Goal: Check status: Check status

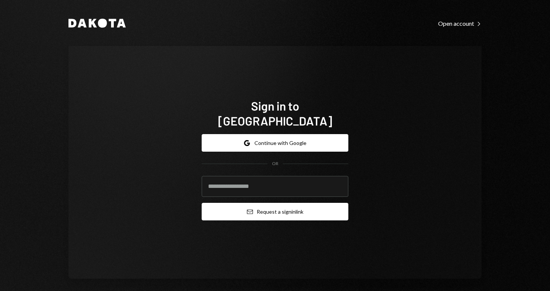
type input "**********"
click at [280, 207] on button "Email Request a sign in link" at bounding box center [275, 212] width 147 height 18
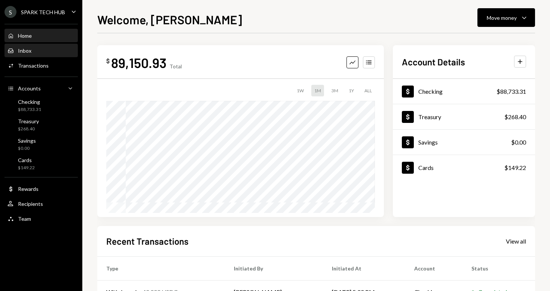
click at [26, 51] on div "Inbox" at bounding box center [24, 51] width 13 height 6
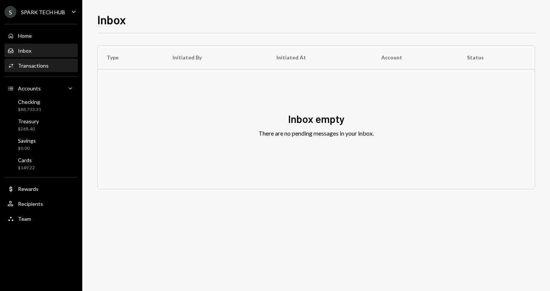
click at [29, 66] on div "Transactions" at bounding box center [33, 65] width 31 height 6
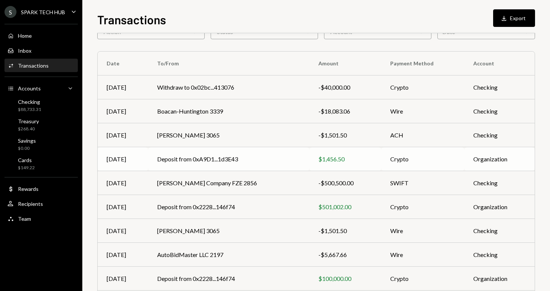
scroll to position [45, 0]
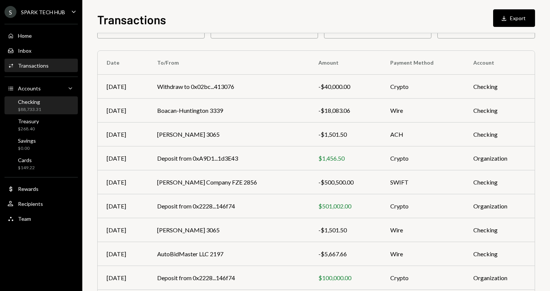
click at [33, 104] on div "Checking" at bounding box center [29, 102] width 23 height 6
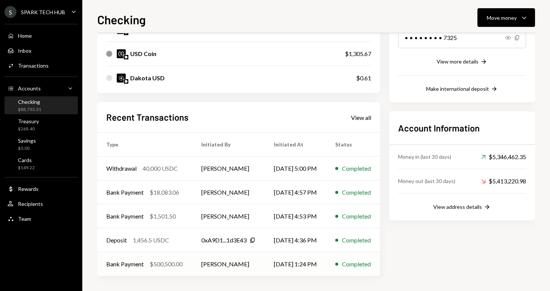
click at [176, 265] on div "$500,500.00" at bounding box center [166, 264] width 33 height 9
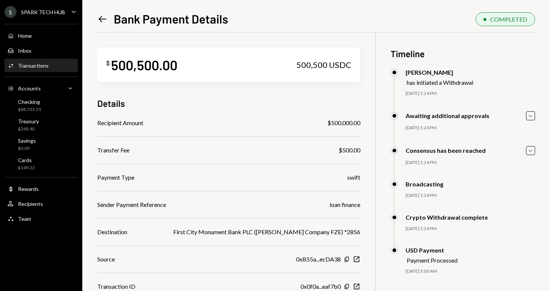
click at [101, 18] on icon "Left Arrow" at bounding box center [102, 19] width 10 height 10
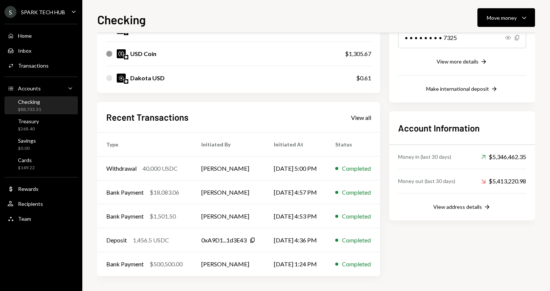
scroll to position [135, 0]
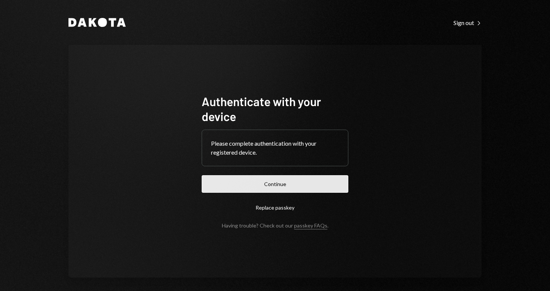
click at [276, 185] on button "Continue" at bounding box center [275, 184] width 147 height 18
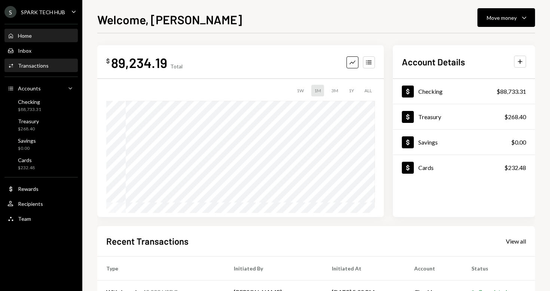
click at [31, 68] on div "Transactions" at bounding box center [33, 65] width 31 height 6
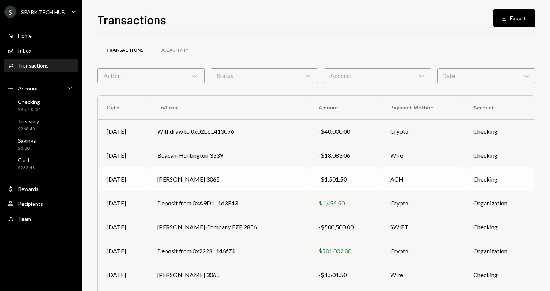
scroll to position [40, 0]
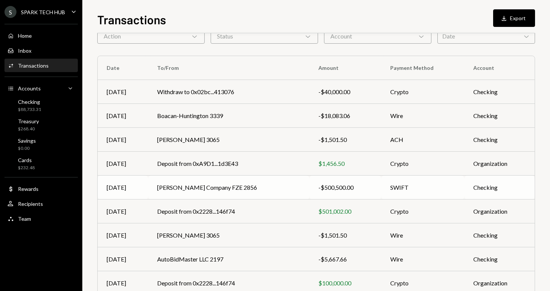
click at [256, 190] on td "[PERSON_NAME] Company FZE 2856" at bounding box center [228, 188] width 161 height 24
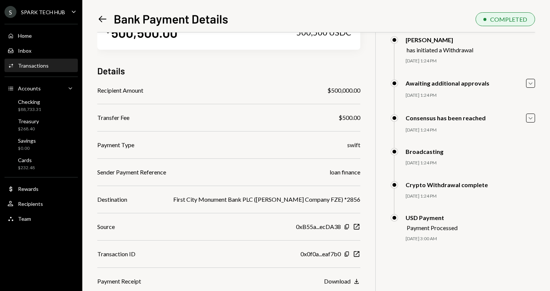
scroll to position [33, 0]
click at [353, 283] on icon "Download" at bounding box center [356, 281] width 7 height 7
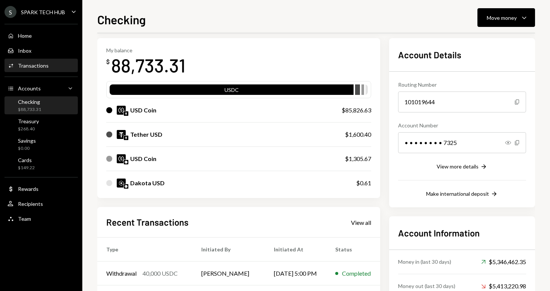
scroll to position [30, 0]
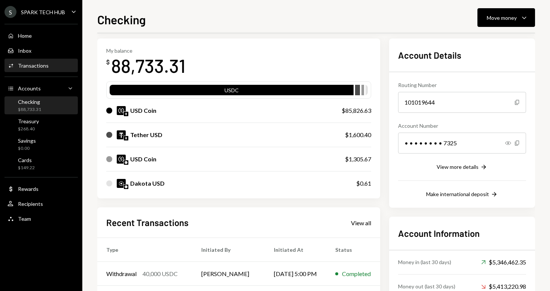
click at [33, 65] on div "Transactions" at bounding box center [33, 65] width 31 height 6
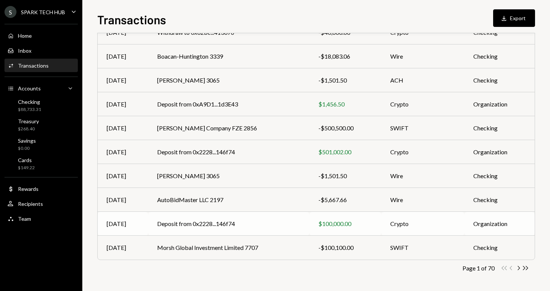
scroll to position [99, 0]
click at [196, 248] on td "Morsh Global Investment Limited 7707" at bounding box center [228, 248] width 161 height 24
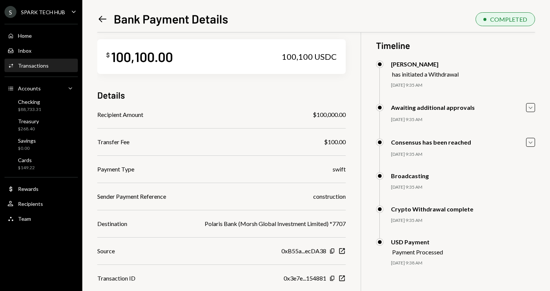
scroll to position [11, 0]
